Goal: Check status: Check status

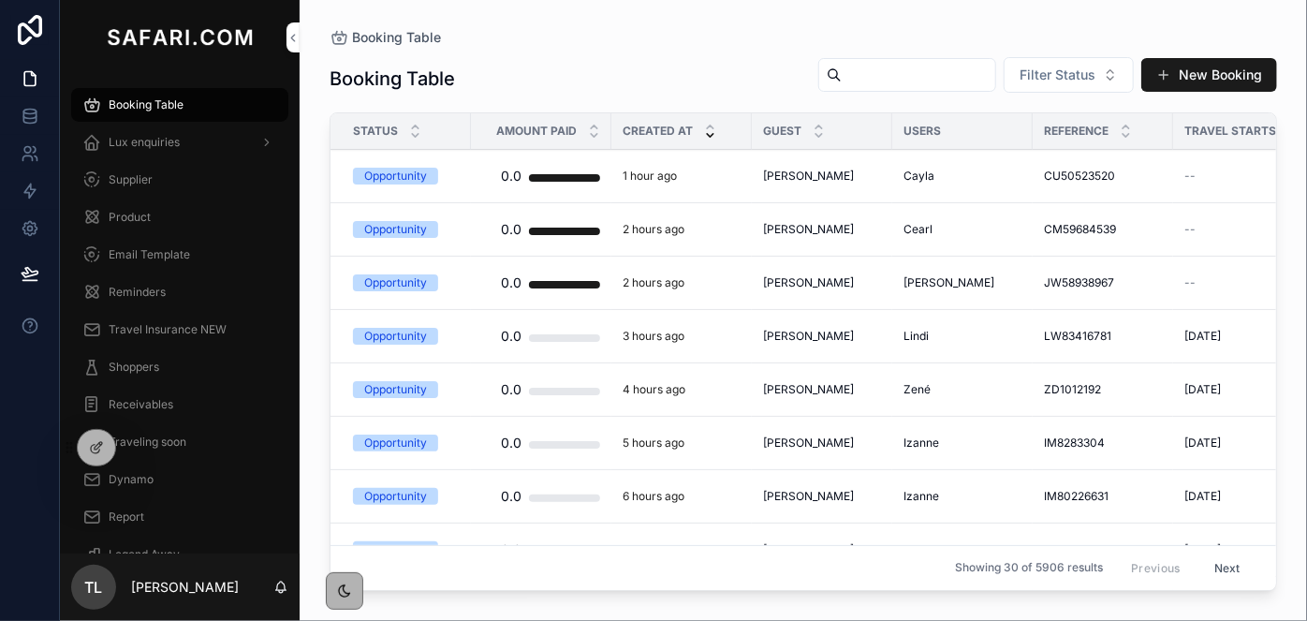
paste input "**********"
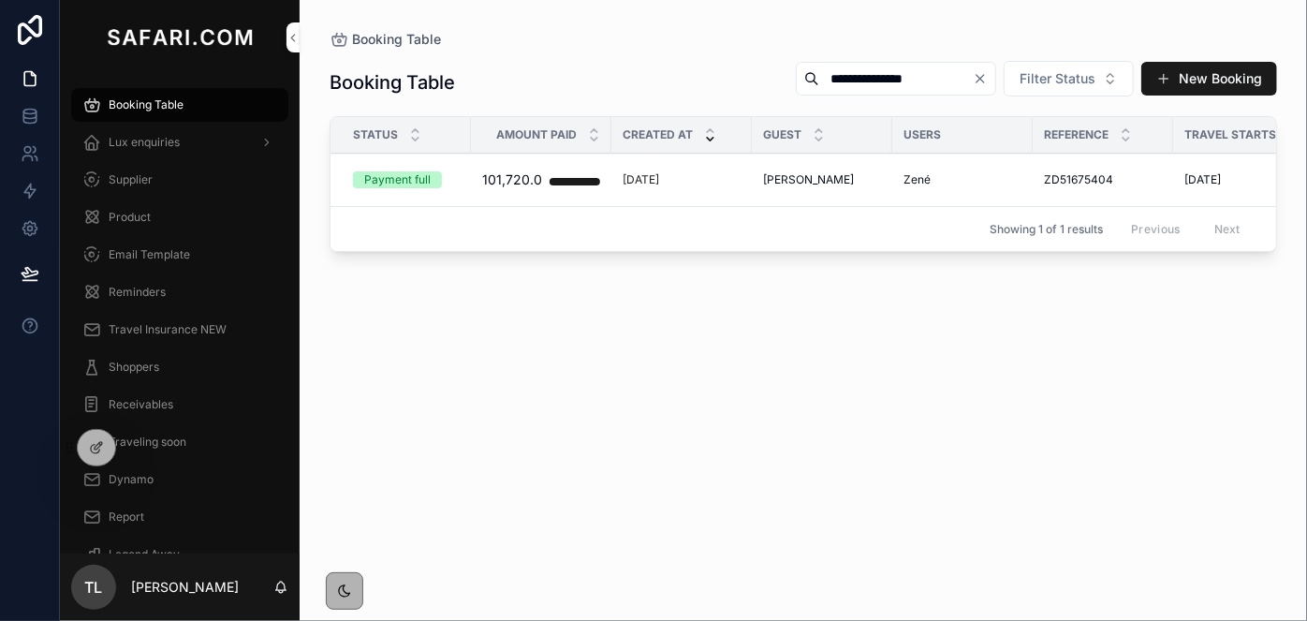
type input "**********"
click at [812, 175] on span "[PERSON_NAME]" at bounding box center [808, 179] width 91 height 15
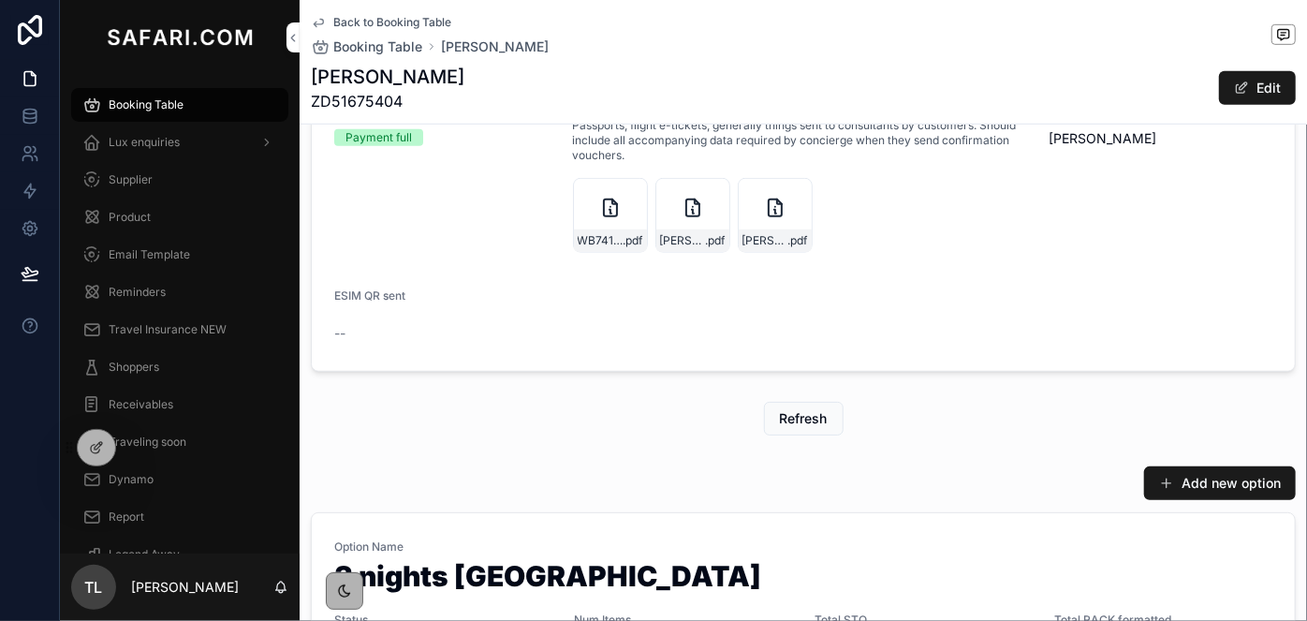
scroll to position [766, 0]
